Goal: Task Accomplishment & Management: Manage account settings

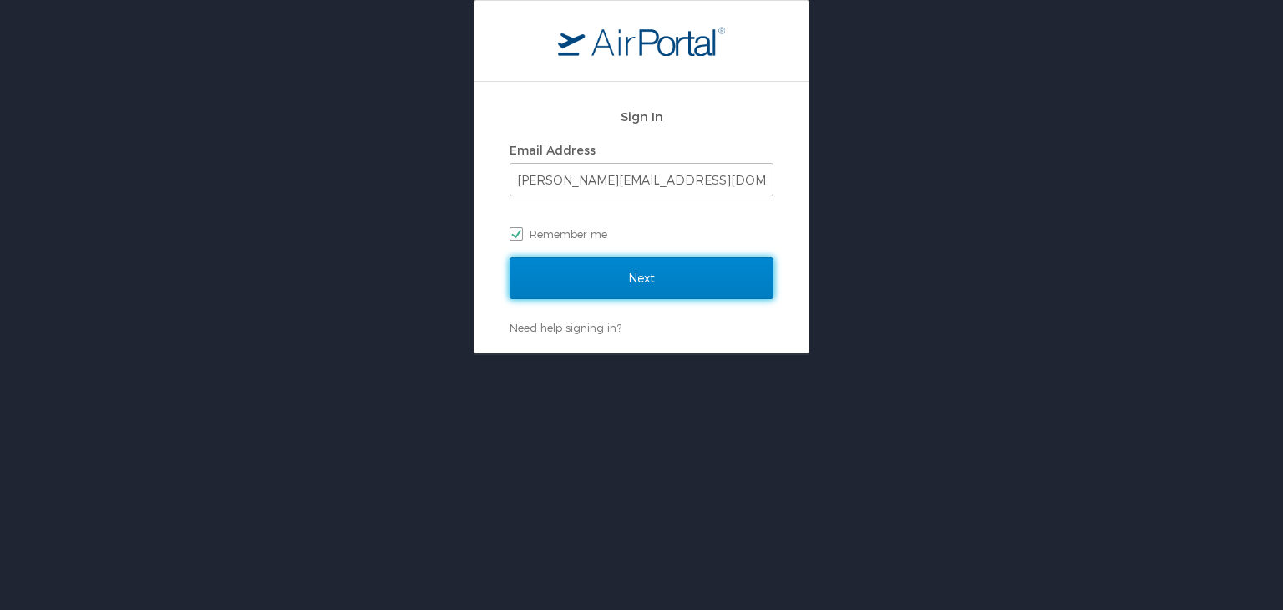
click at [675, 298] on input "Next" at bounding box center [642, 278] width 264 height 42
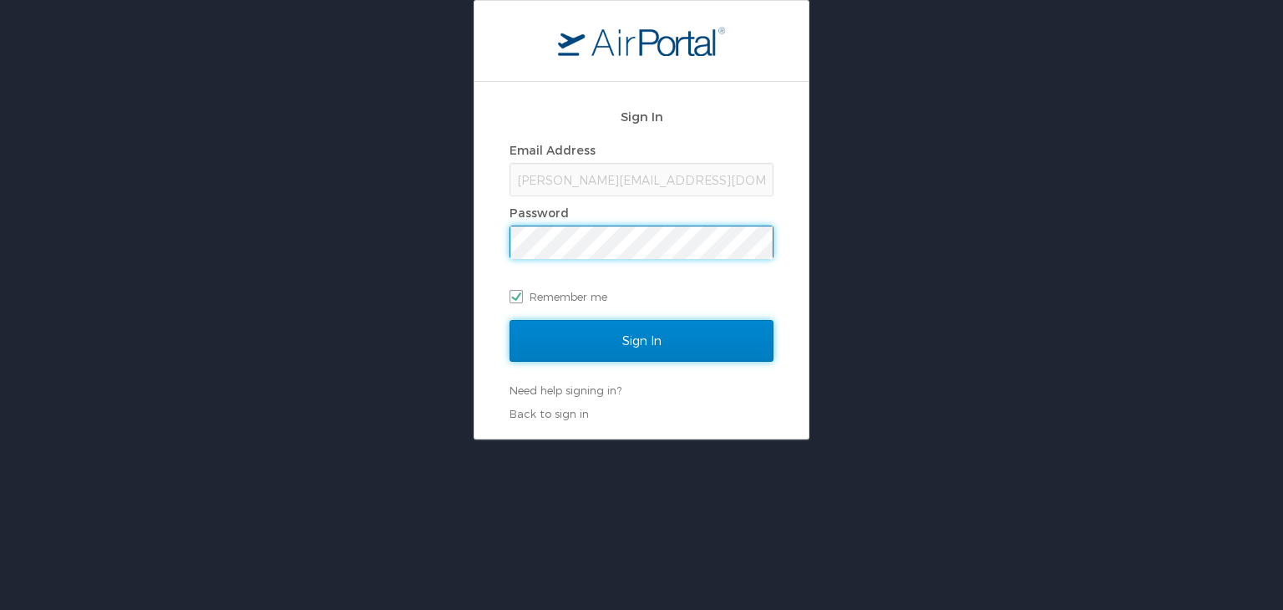
click at [650, 354] on input "Sign In" at bounding box center [642, 341] width 264 height 42
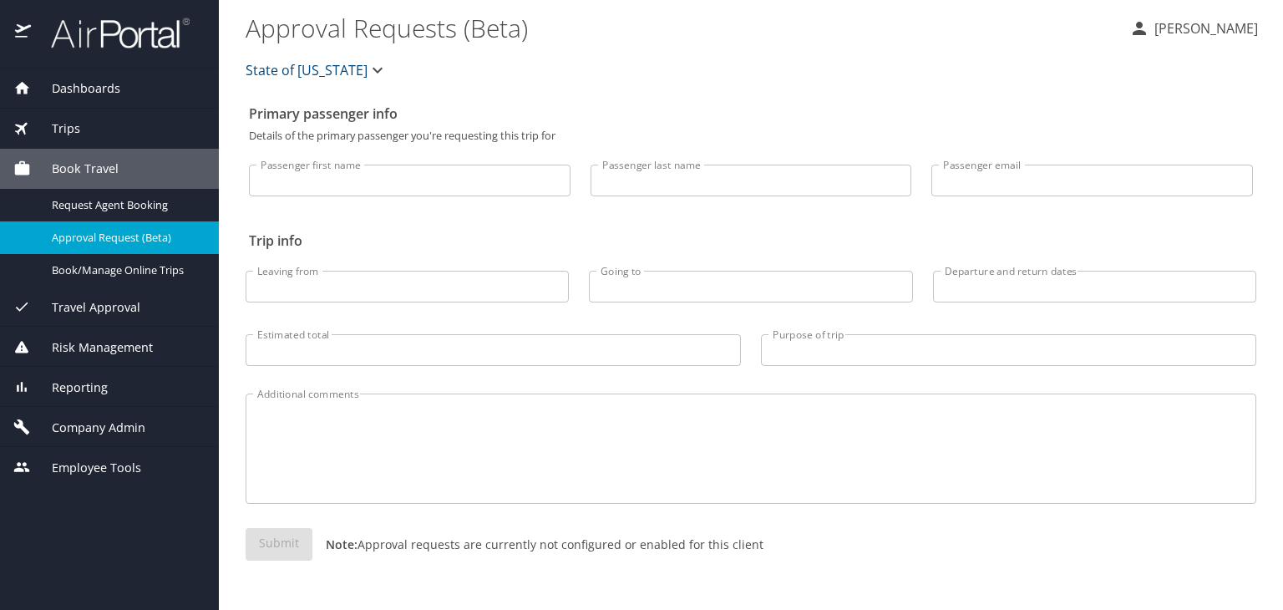
click at [117, 427] on span "Company Admin" at bounding box center [88, 428] width 114 height 18
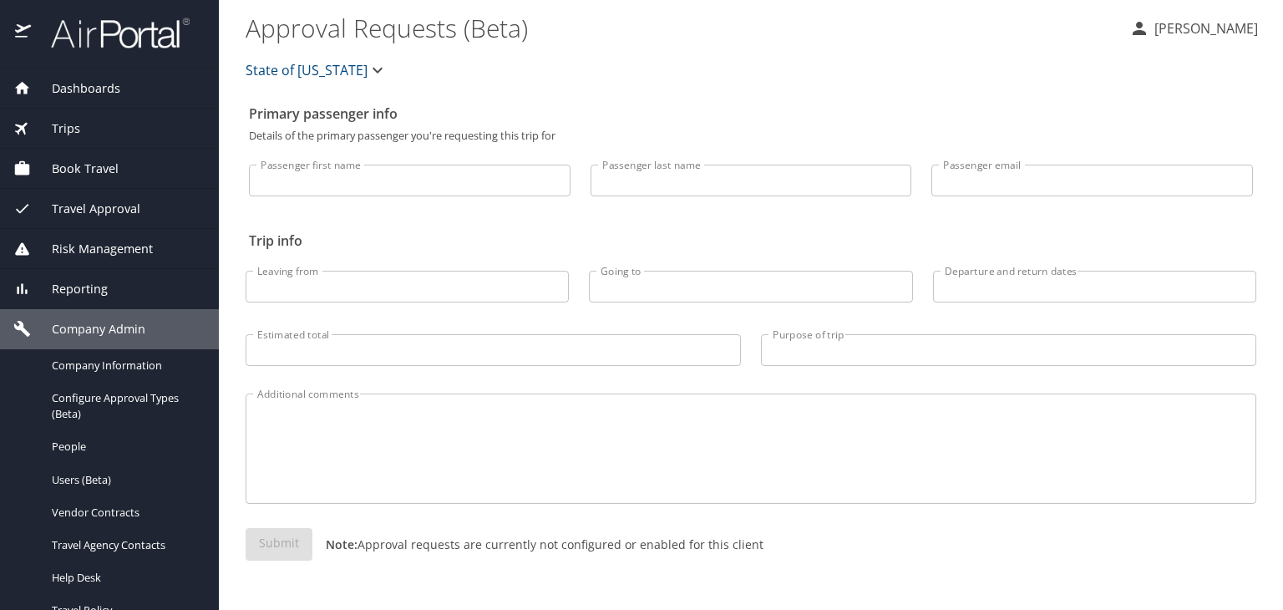
click at [117, 28] on img at bounding box center [111, 33] width 157 height 33
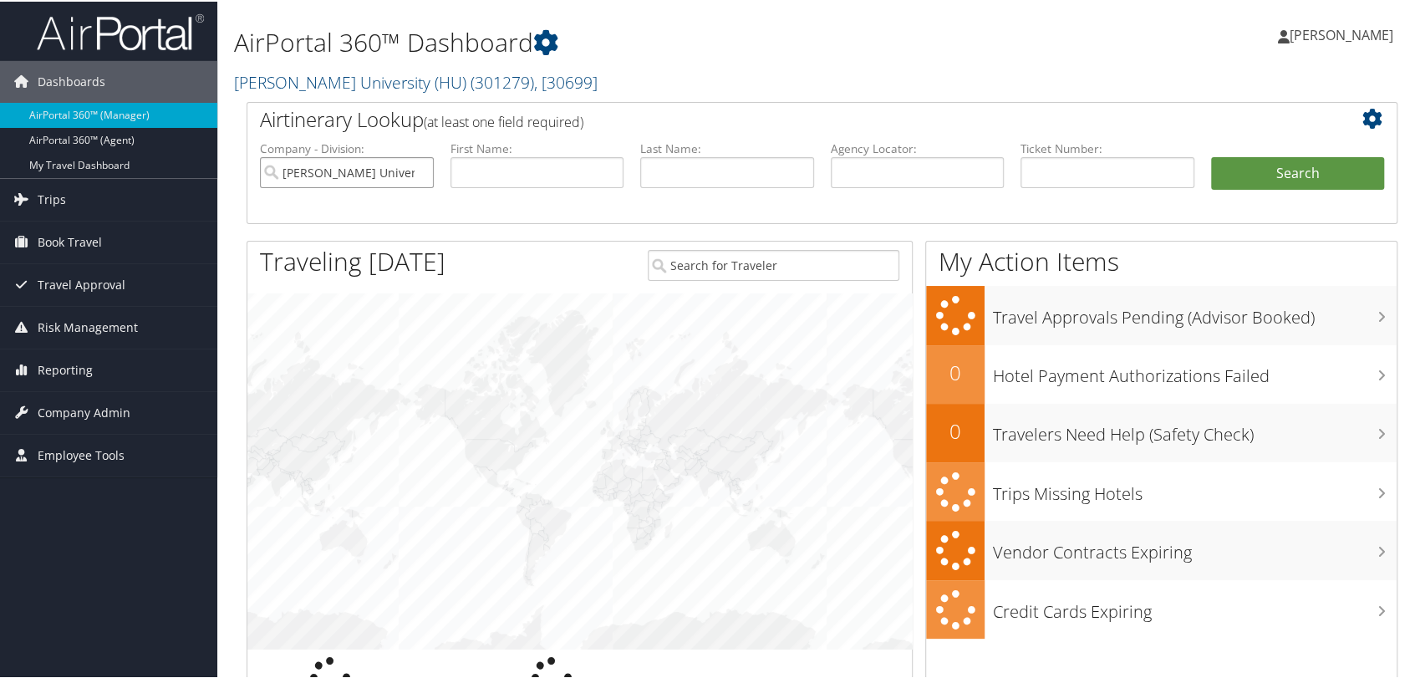
click at [419, 171] on input "[PERSON_NAME] University (HU)" at bounding box center [347, 170] width 174 height 31
click at [924, 175] on input "text" at bounding box center [918, 170] width 174 height 31
paste input "DGL5R0"
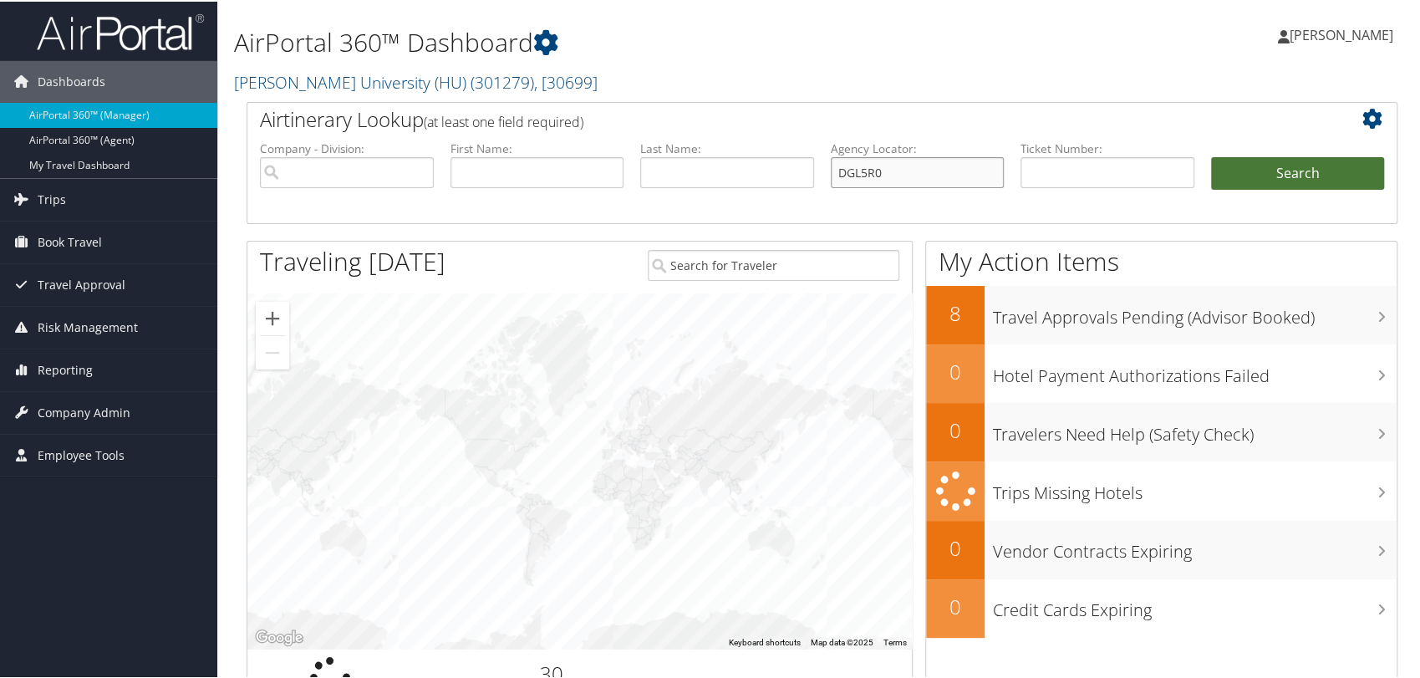
type input "DGL5R0"
click at [1245, 175] on button "Search" at bounding box center [1298, 171] width 174 height 33
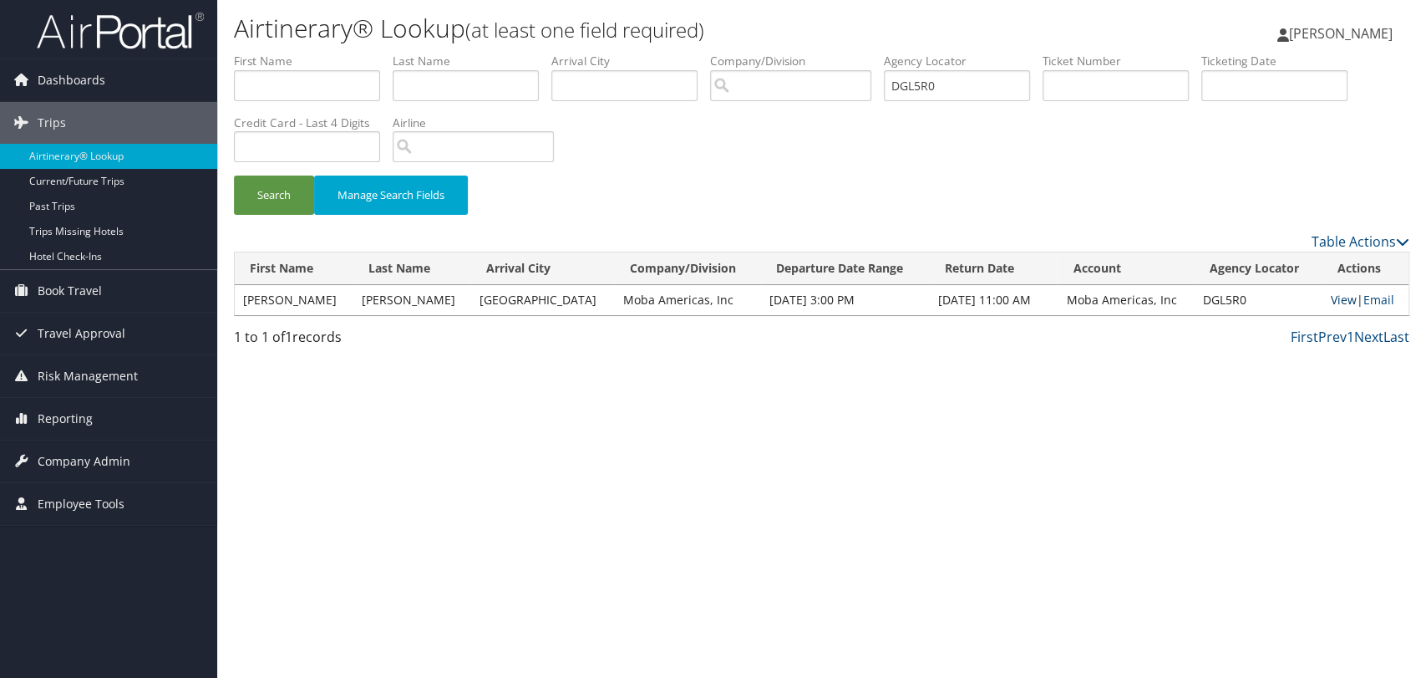
click at [1339, 296] on link "View" at bounding box center [1344, 300] width 26 height 16
click at [956, 82] on input "DGL5R0" at bounding box center [957, 85] width 146 height 31
paste input "D0V45"
click at [234, 175] on button "Search" at bounding box center [274, 194] width 80 height 39
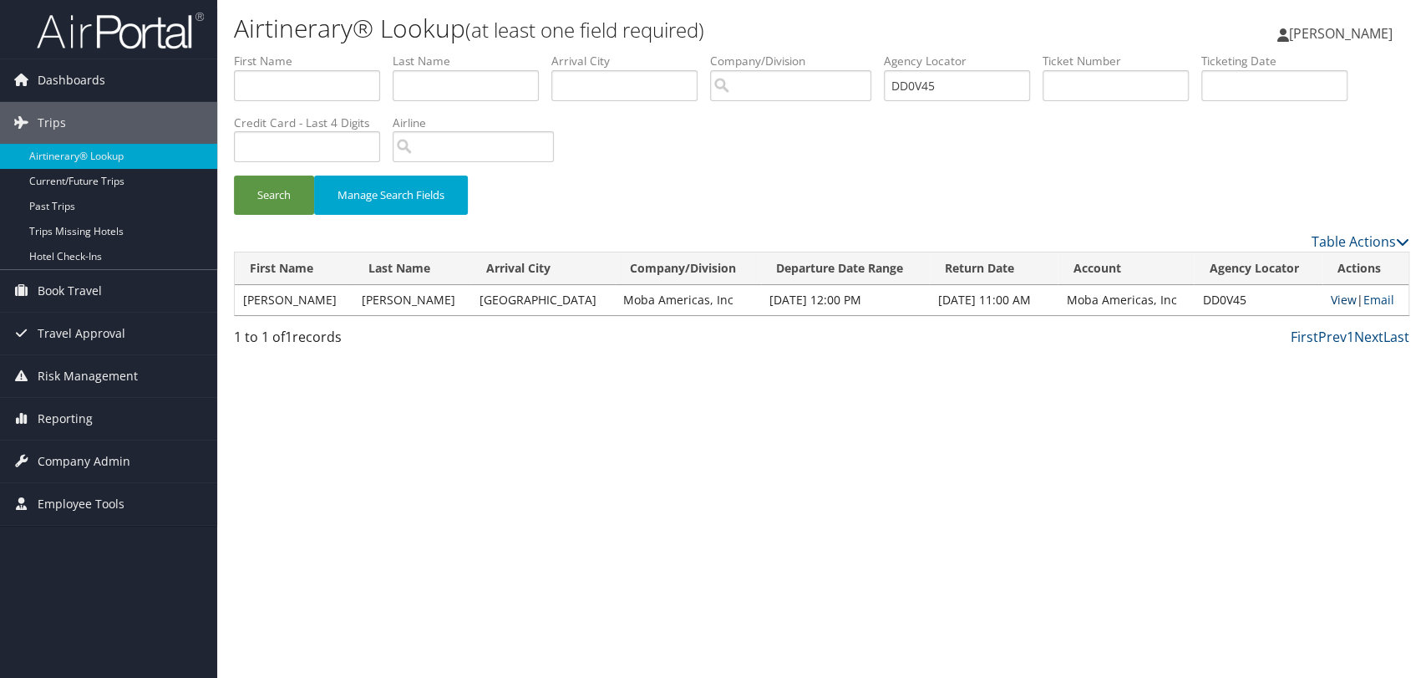
click at [1341, 297] on link "View" at bounding box center [1344, 300] width 26 height 16
click at [952, 85] on input "DD0V45" at bounding box center [957, 85] width 146 height 31
paste input "GL51M"
type input "DGL51M"
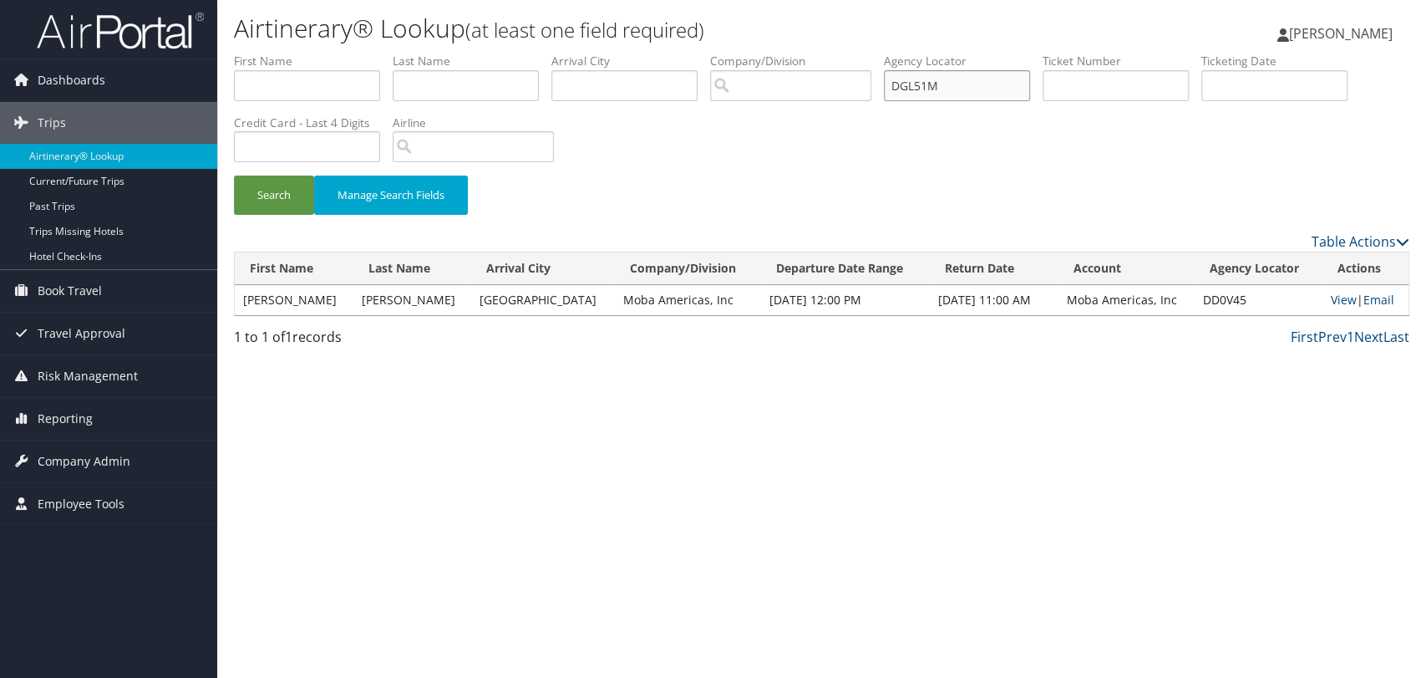
click at [234, 175] on button "Search" at bounding box center [274, 194] width 80 height 39
click at [1332, 300] on link "View" at bounding box center [1344, 300] width 26 height 16
click at [103, 470] on span "Company Admin" at bounding box center [84, 461] width 93 height 42
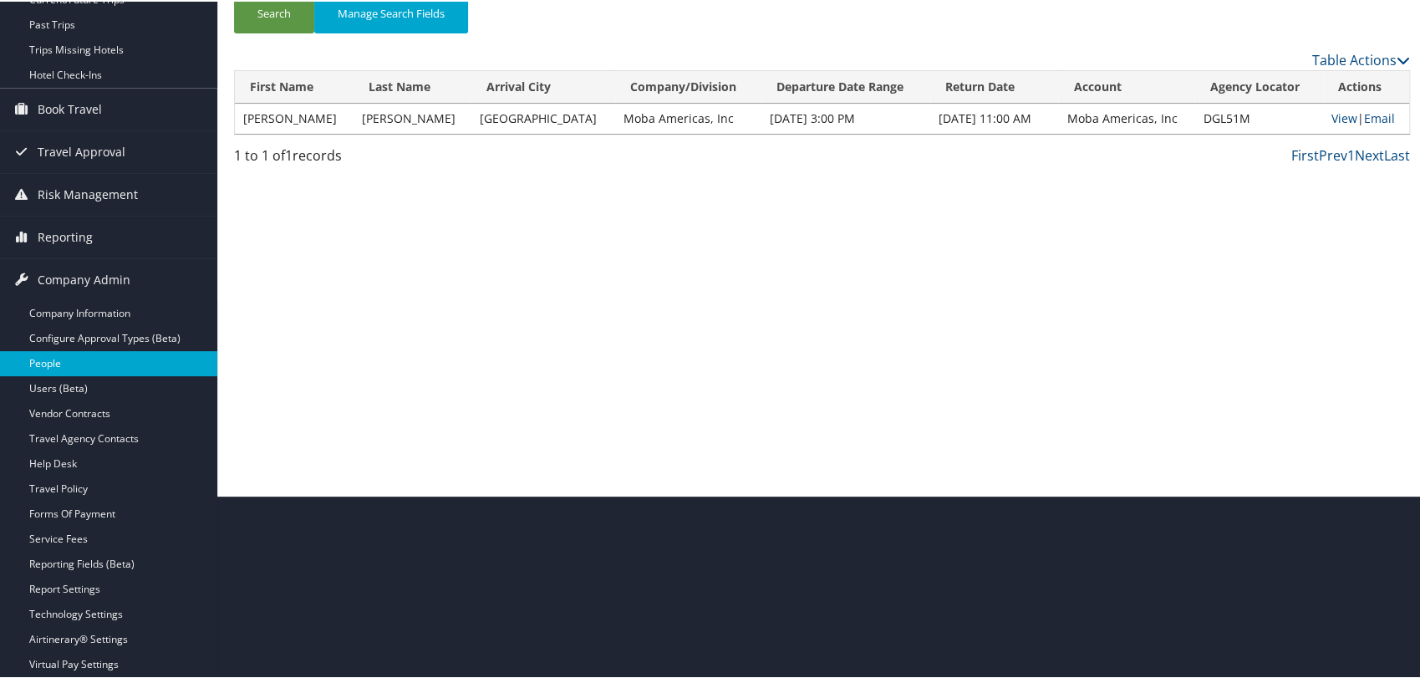
scroll to position [186, 0]
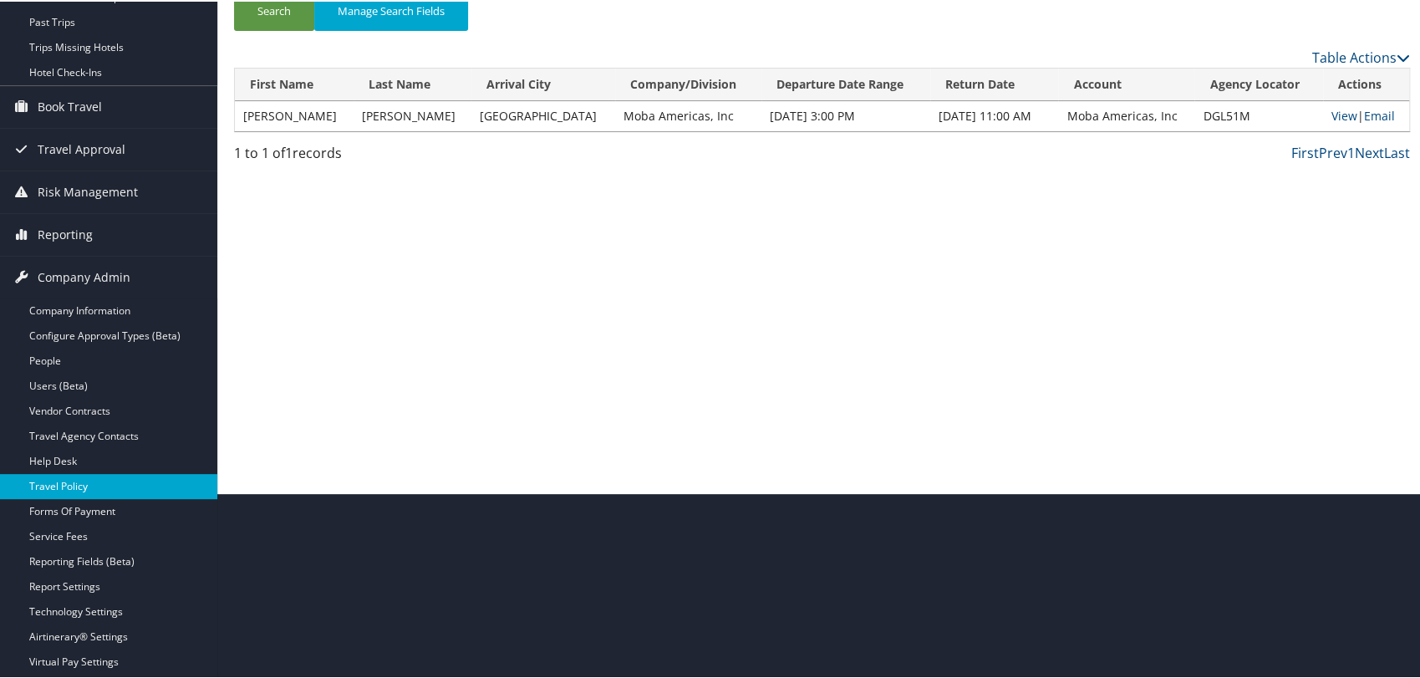
click at [92, 487] on link "Travel Policy" at bounding box center [108, 484] width 217 height 25
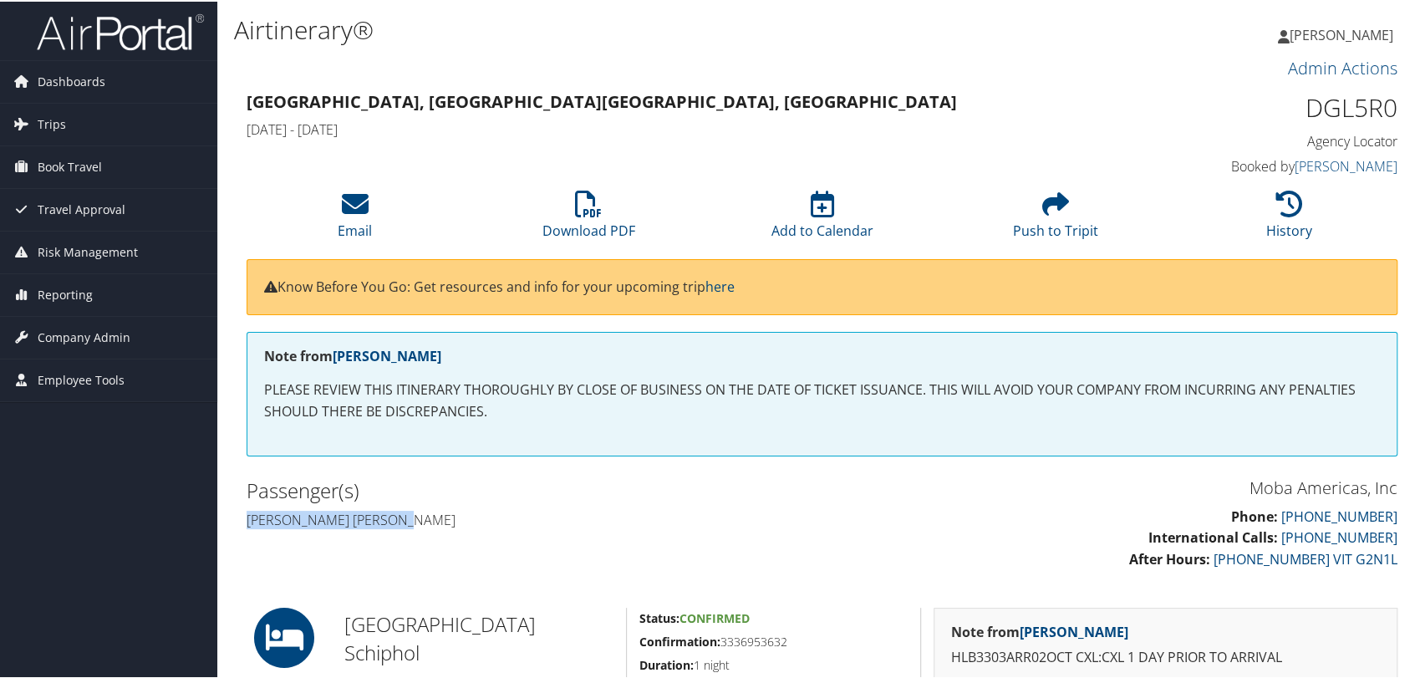
drag, startPoint x: 410, startPoint y: 512, endPoint x: 247, endPoint y: 524, distance: 164.2
click at [247, 524] on h4 "Franco luigi Carlesimo" at bounding box center [528, 518] width 563 height 18
copy h4 "Franco luigi Carlesimo"
click at [592, 196] on icon at bounding box center [588, 202] width 27 height 27
click at [145, 29] on img at bounding box center [120, 30] width 167 height 39
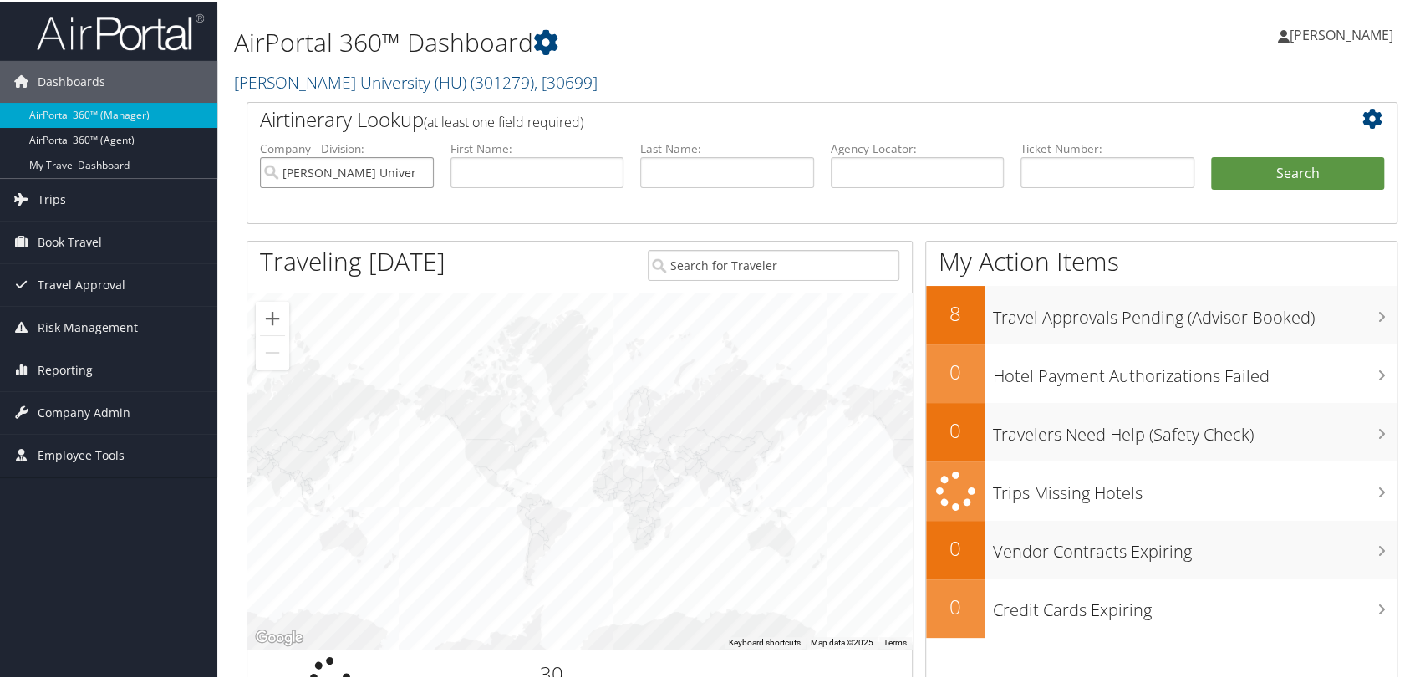
click at [418, 169] on input "[PERSON_NAME] University (HU)" at bounding box center [347, 170] width 174 height 31
click at [916, 167] on input "text" at bounding box center [918, 170] width 174 height 31
paste input "D97KC6"
type input "D97KC6"
click at [1237, 181] on button "Search" at bounding box center [1298, 171] width 174 height 33
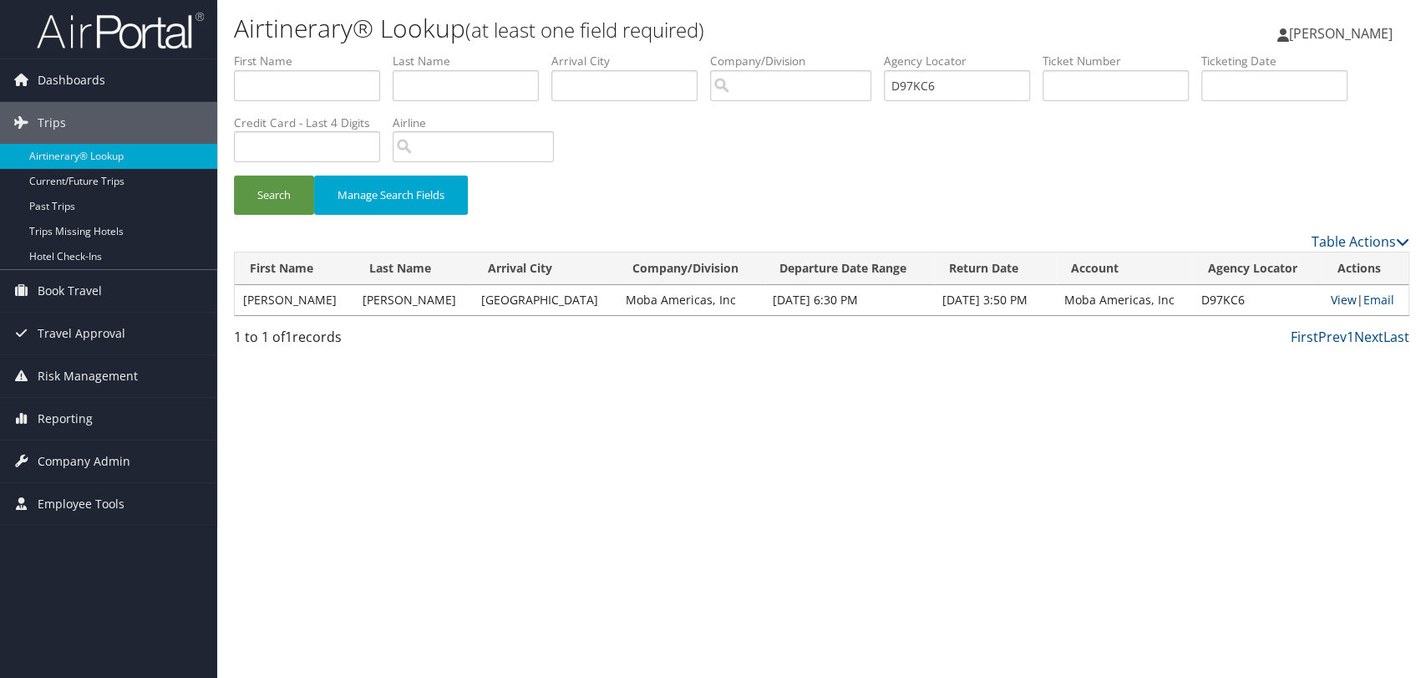
click at [1335, 301] on link "View" at bounding box center [1343, 300] width 26 height 16
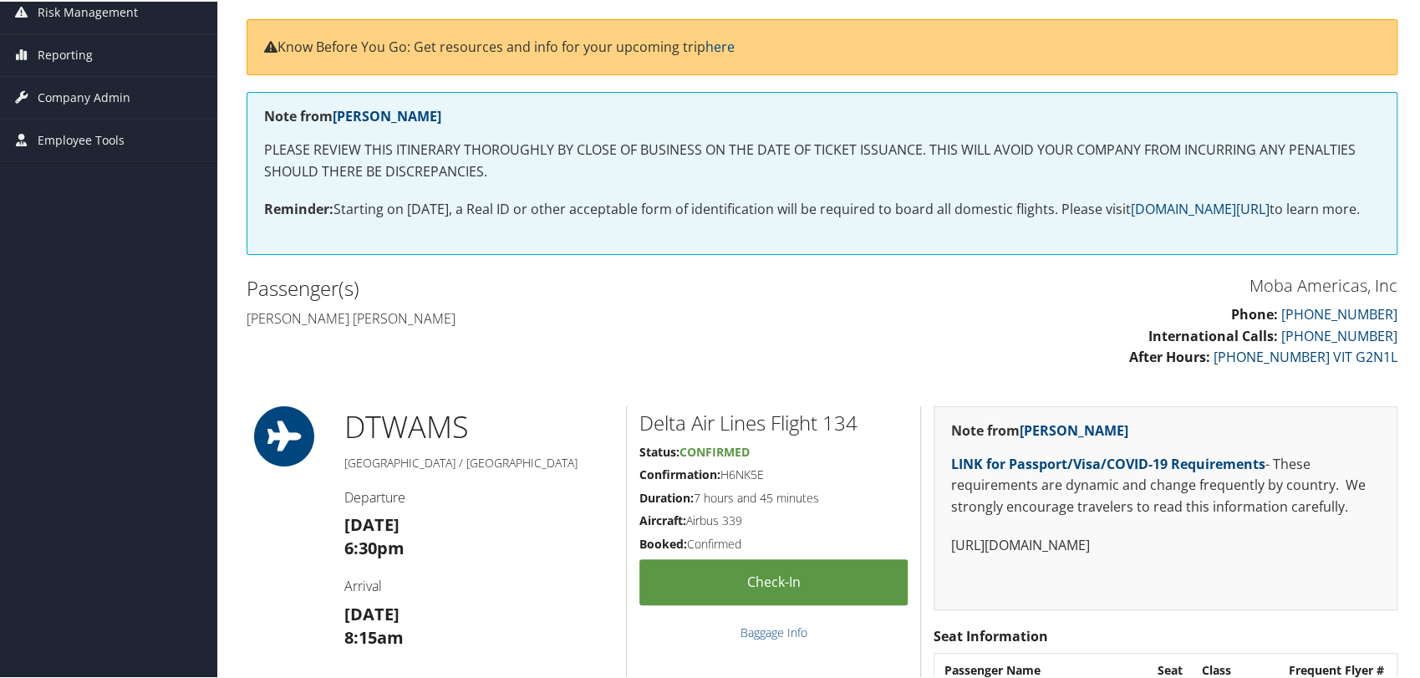
scroll to position [278, 0]
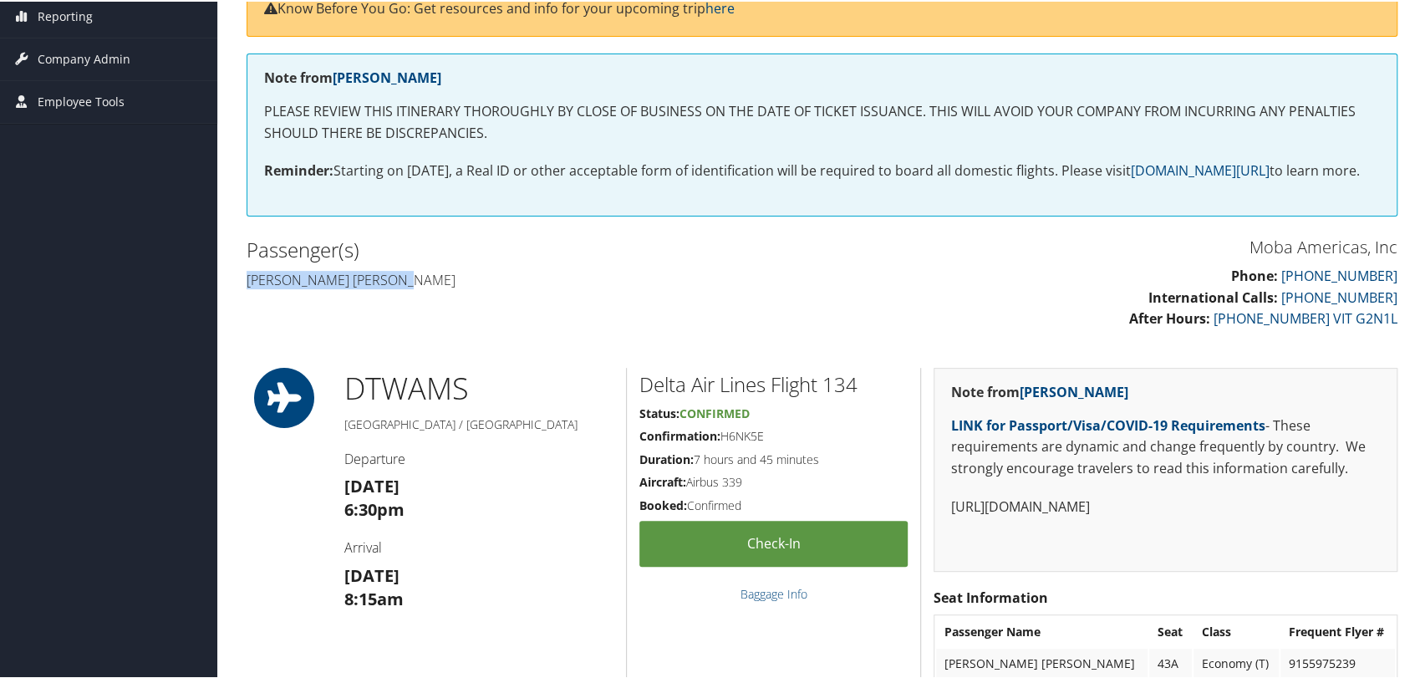
drag, startPoint x: 412, startPoint y: 302, endPoint x: 248, endPoint y: 302, distance: 163.8
click at [248, 287] on h4 "Franco luigi Carlesimo" at bounding box center [528, 278] width 563 height 18
copy h4 "Franco luigi Carlesimo"
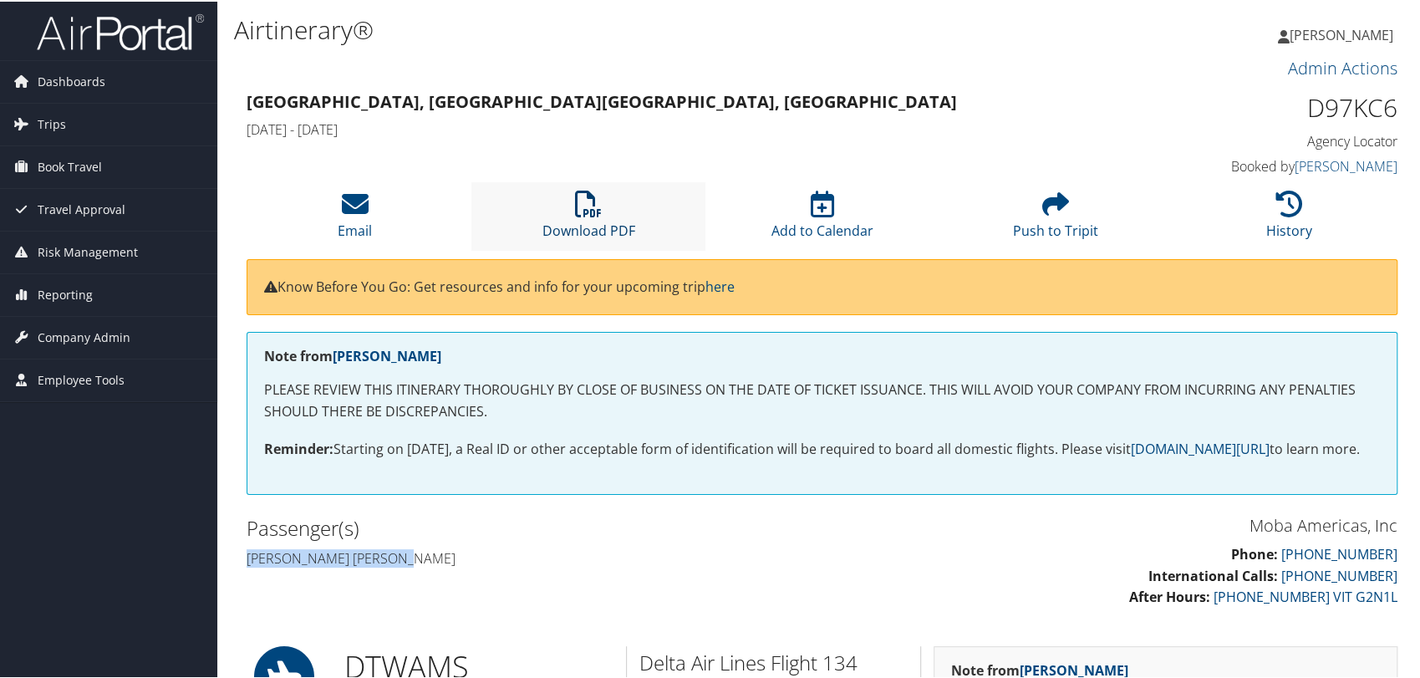
click at [576, 210] on icon at bounding box center [588, 202] width 27 height 27
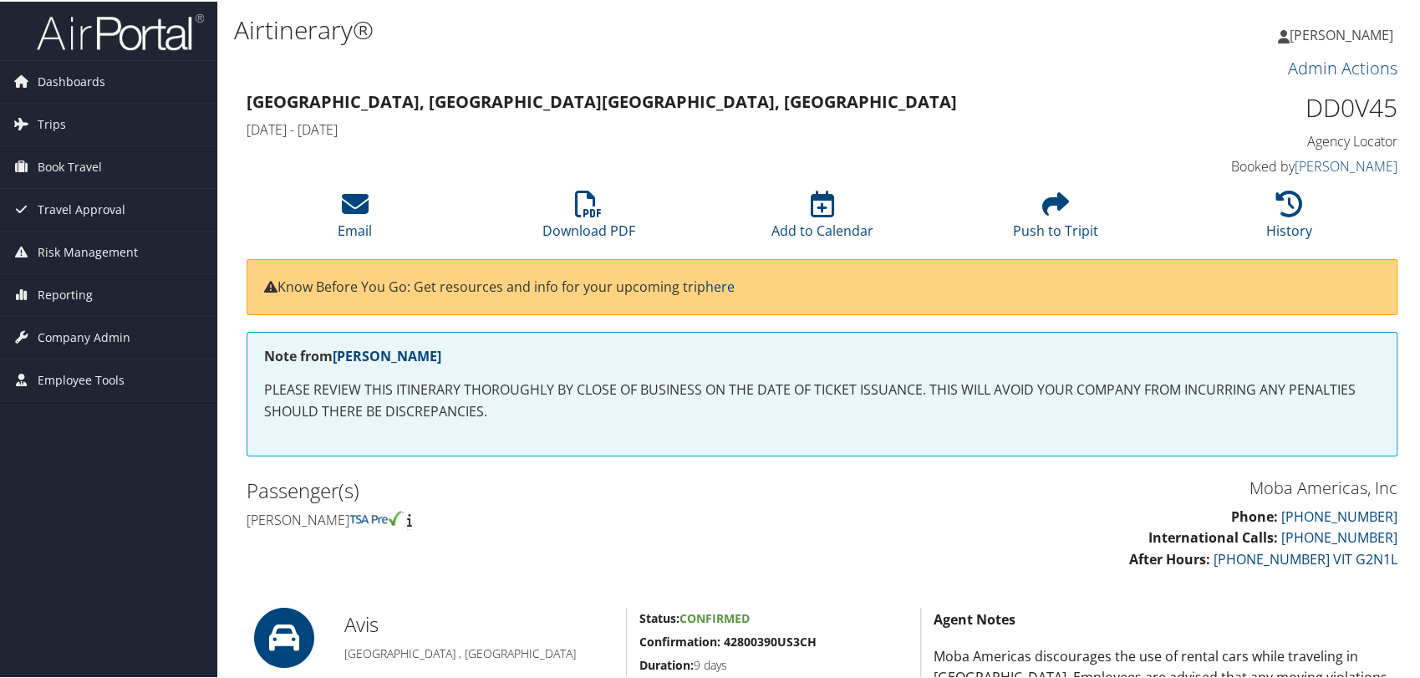
drag, startPoint x: 400, startPoint y: 520, endPoint x: 247, endPoint y: 523, distance: 153.8
click at [247, 523] on h4 "[PERSON_NAME]" at bounding box center [528, 518] width 563 height 18
copy h4 "[PERSON_NAME]"
click at [594, 205] on icon at bounding box center [588, 202] width 27 height 27
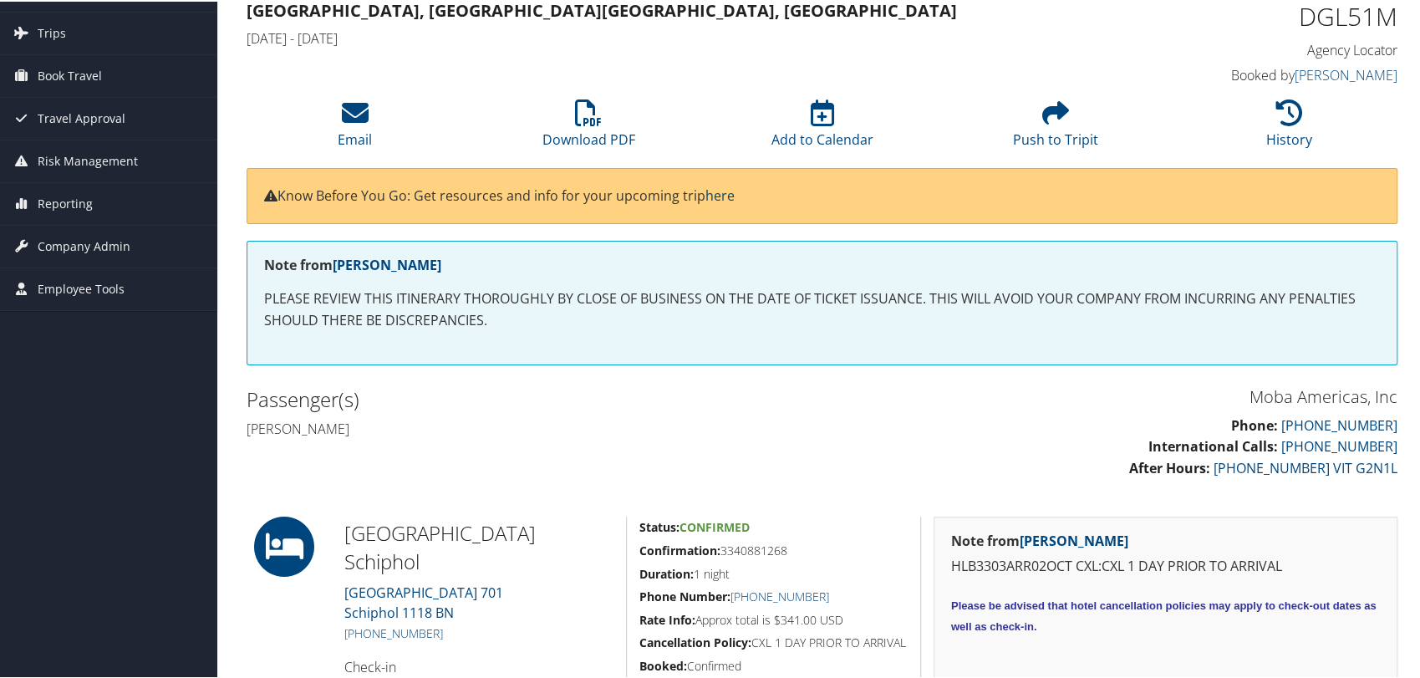
scroll to position [93, 0]
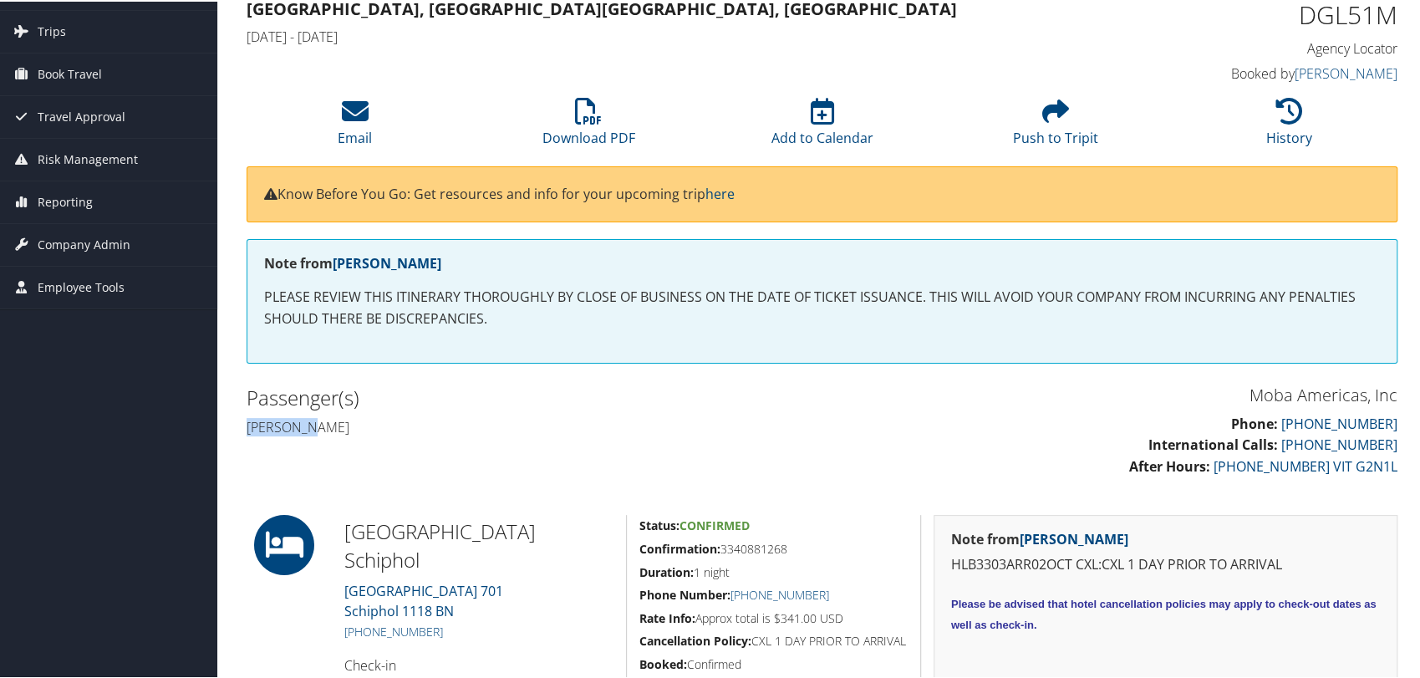
drag, startPoint x: 273, startPoint y: 424, endPoint x: 246, endPoint y: 424, distance: 27.6
click at [247, 424] on h4 "Zach Hurd" at bounding box center [528, 425] width 563 height 18
copy h4 "Zach Hurd"
click at [576, 126] on link "Download PDF" at bounding box center [588, 125] width 93 height 40
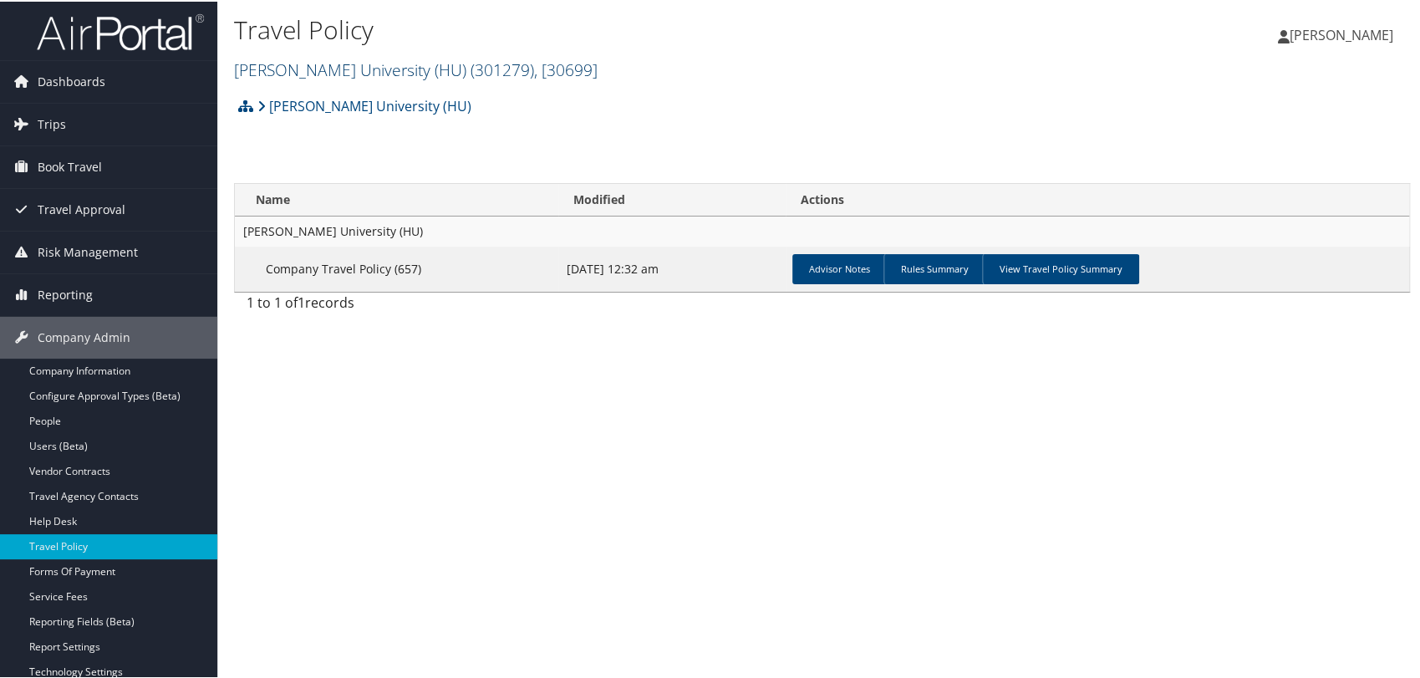
click at [470, 64] on span "( 301279 )" at bounding box center [502, 68] width 64 height 23
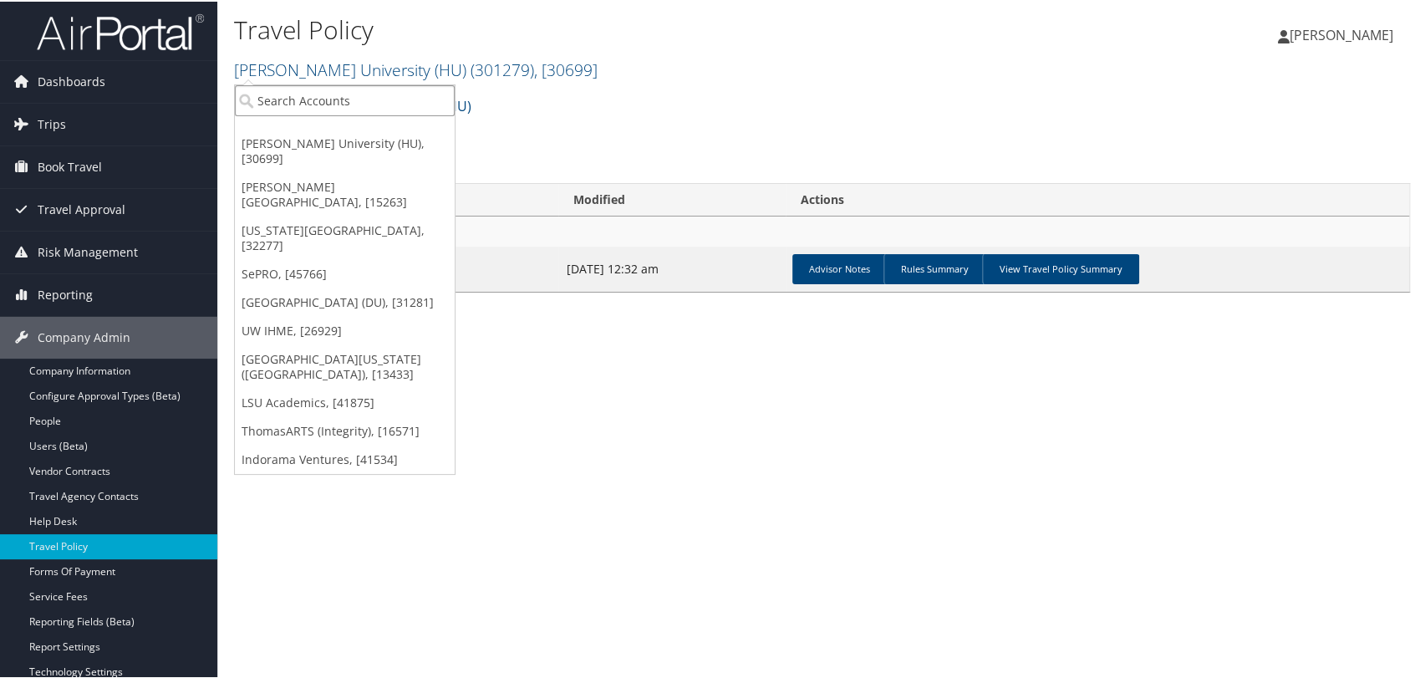
click at [421, 107] on input "search" at bounding box center [345, 99] width 220 height 31
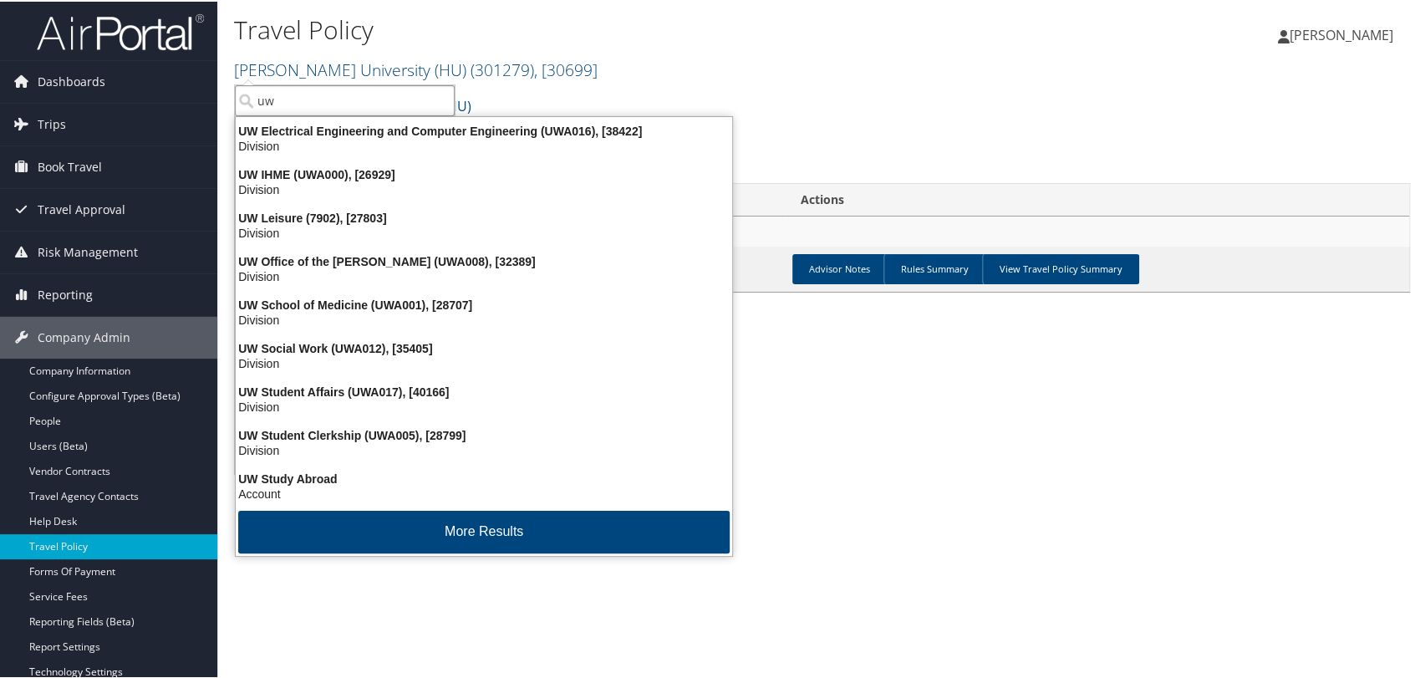
type input "u"
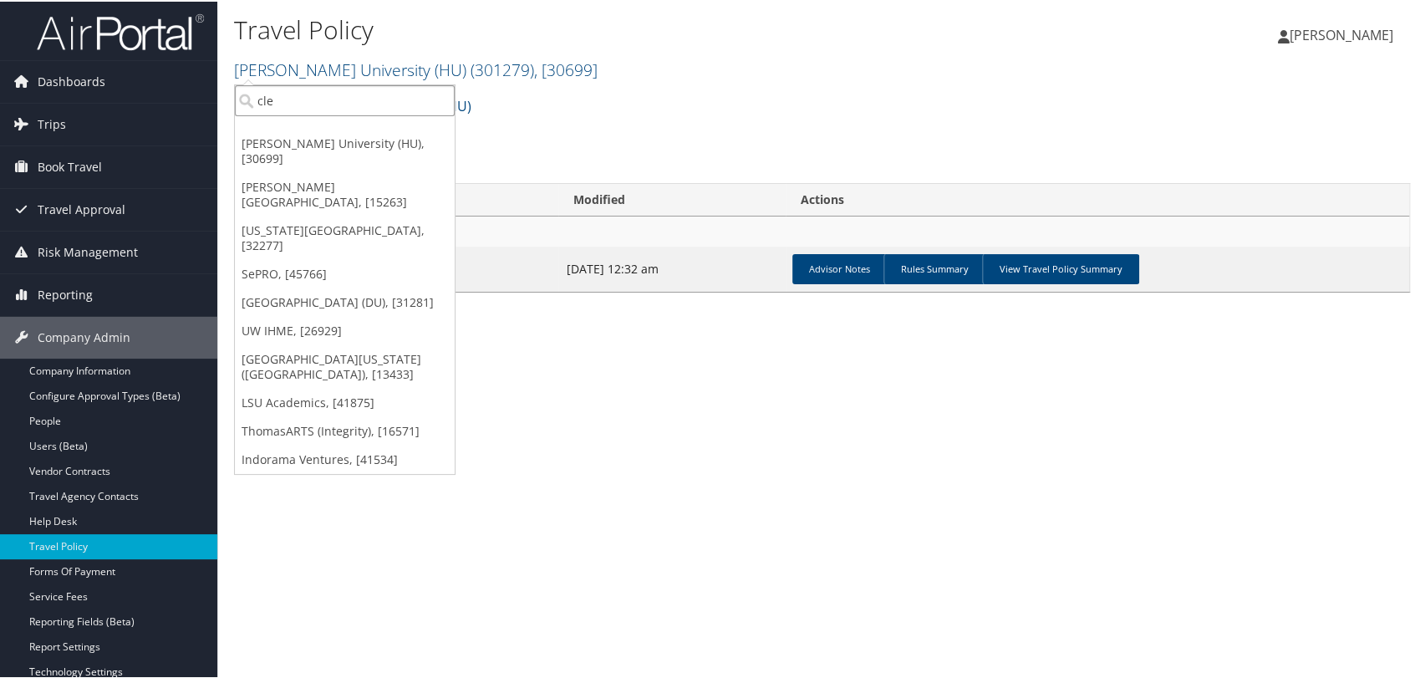
type input "cler"
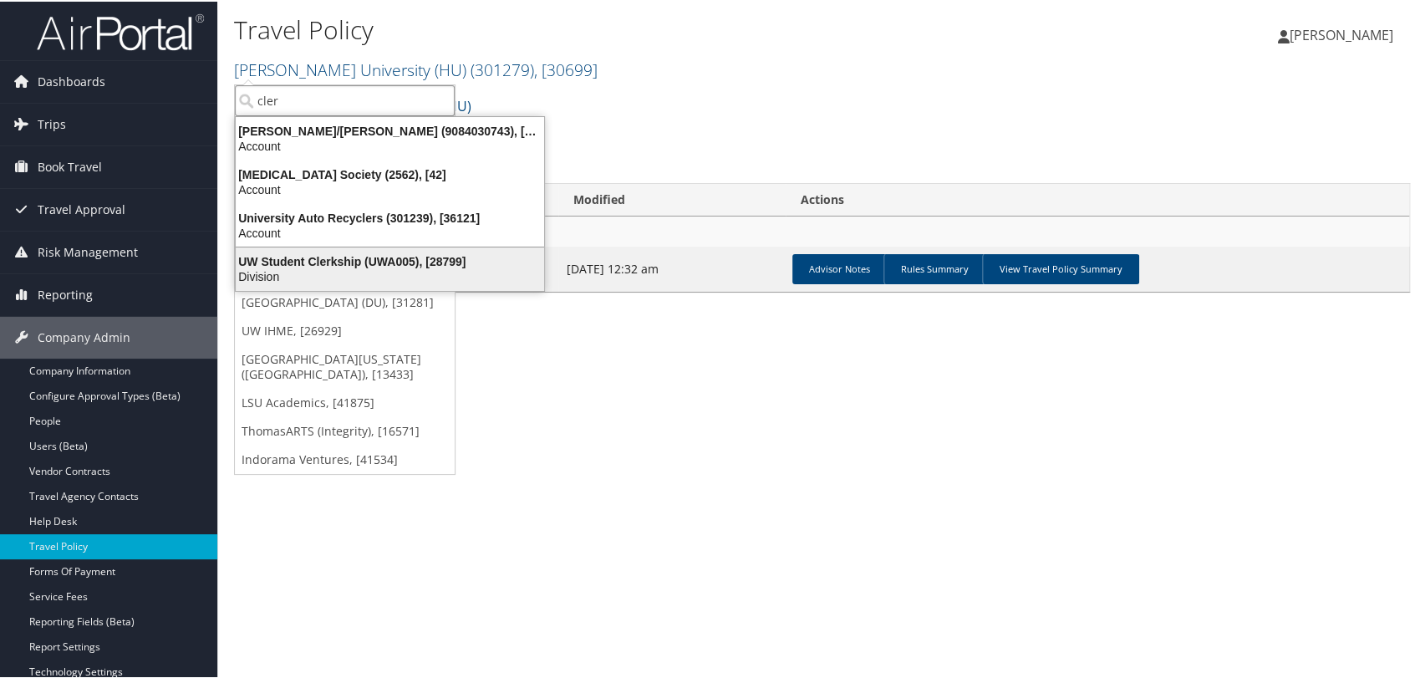
click at [361, 258] on div "UW Student Clerkship (UWA005), [28799]" at bounding box center [390, 259] width 328 height 15
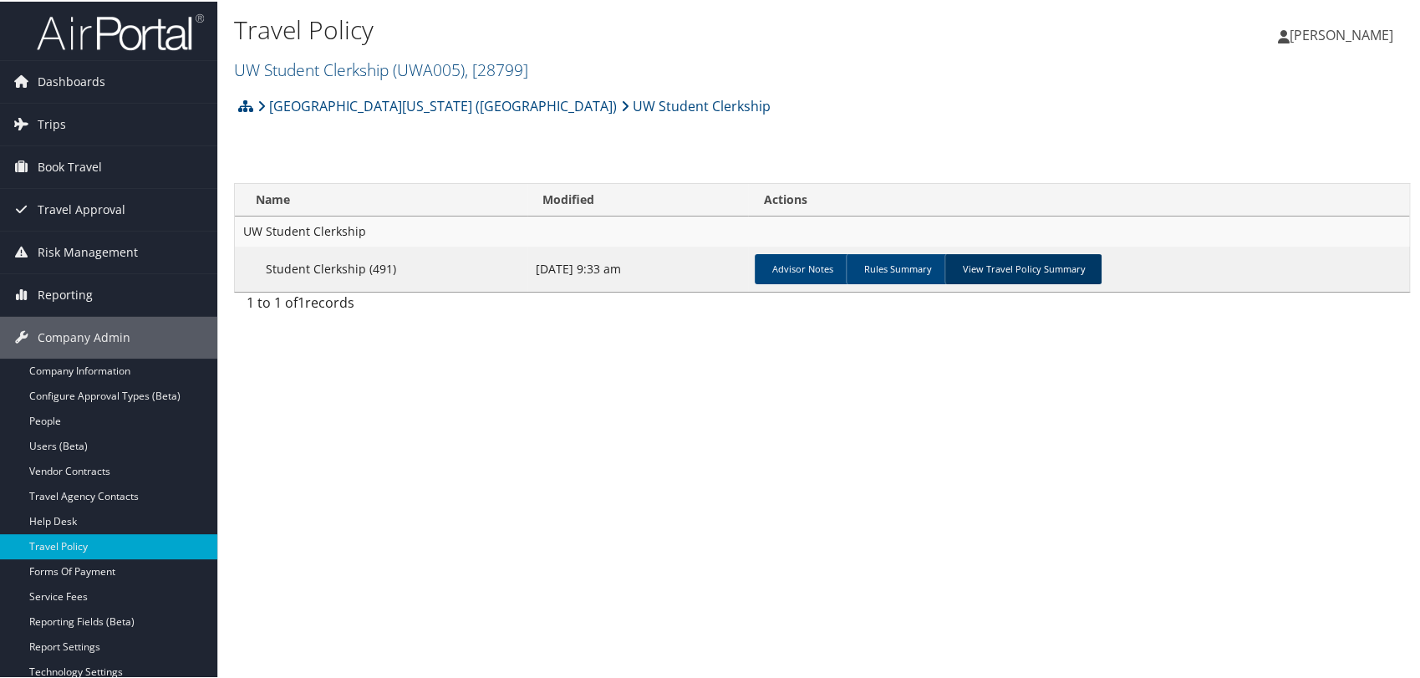
click at [985, 264] on link "View Travel Policy Summary" at bounding box center [1022, 267] width 157 height 30
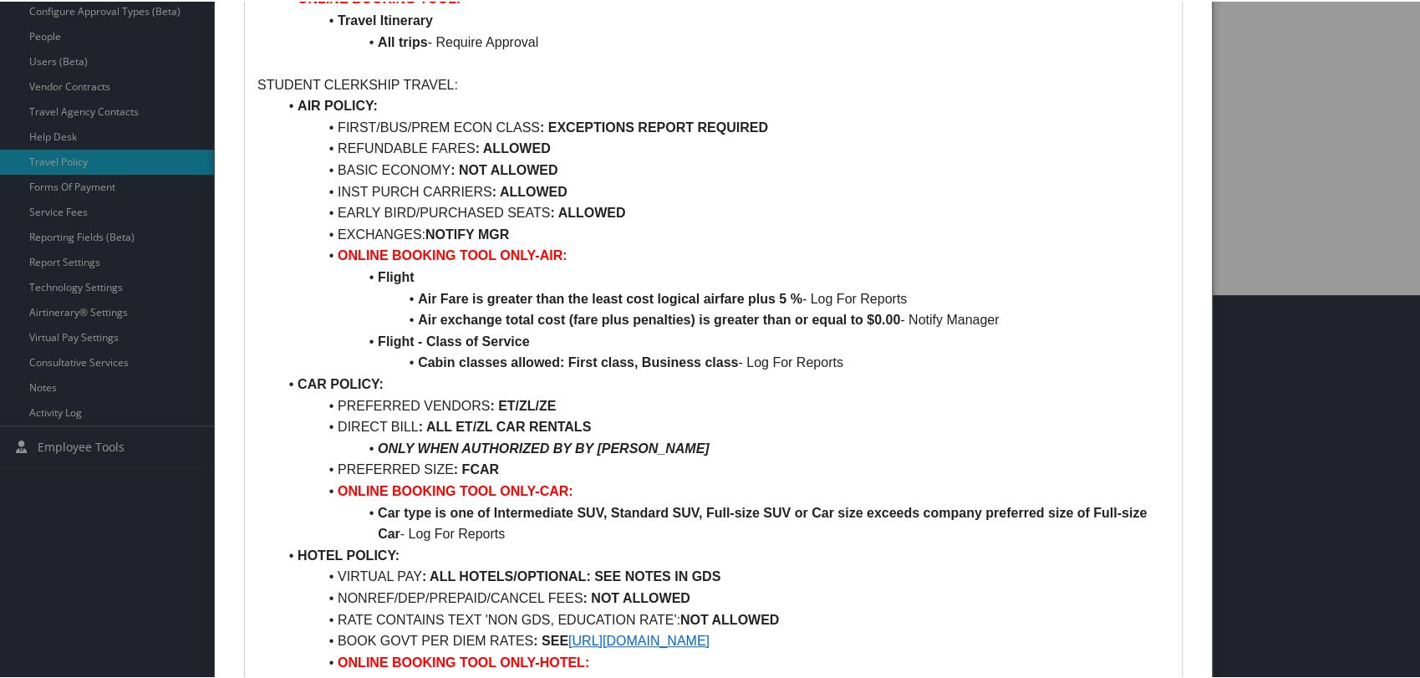
scroll to position [397, 0]
